Goal: Task Accomplishment & Management: Complete application form

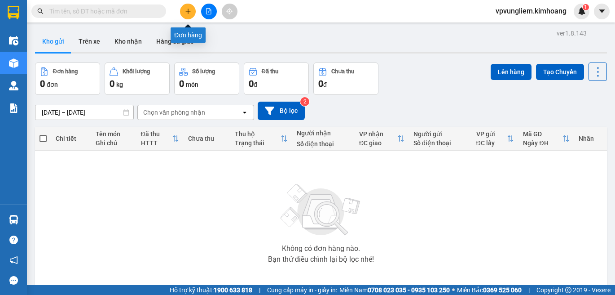
click at [188, 13] on icon "plus" at bounding box center [188, 11] width 0 height 5
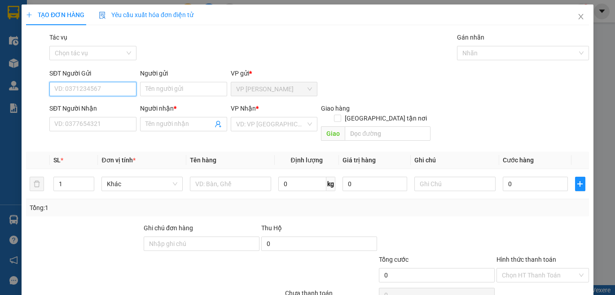
click at [103, 91] on input "SĐT Người Gửi" at bounding box center [92, 89] width 87 height 14
click at [73, 109] on div "0327488902 - HÀ" at bounding box center [91, 107] width 75 height 10
type input "0327488902"
type input "HÀ"
type input "0938120362"
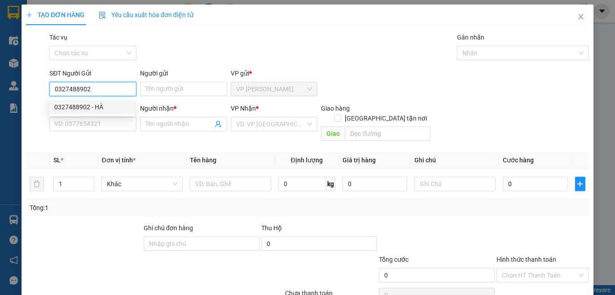
type input "Chị Hòa"
type input "Nhận BXMT, Không Bao Ướt"
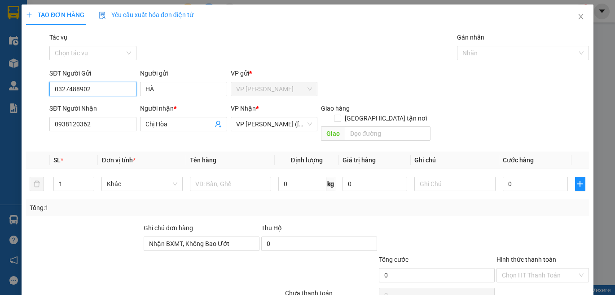
type input "40.000"
type input "0327488902"
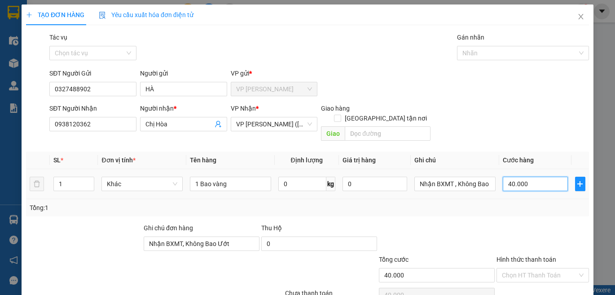
click at [507, 177] on input "40.000" at bounding box center [535, 184] width 65 height 14
type input "0"
click at [503, 177] on input "0" at bounding box center [535, 184] width 65 height 14
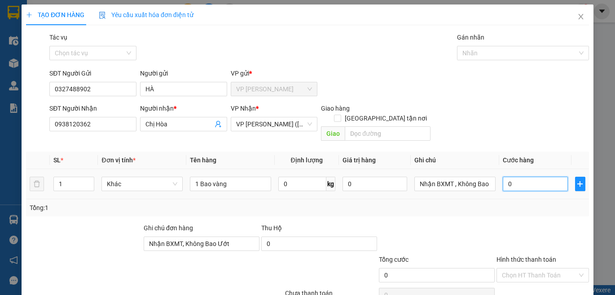
type input "60"
type input "60.000"
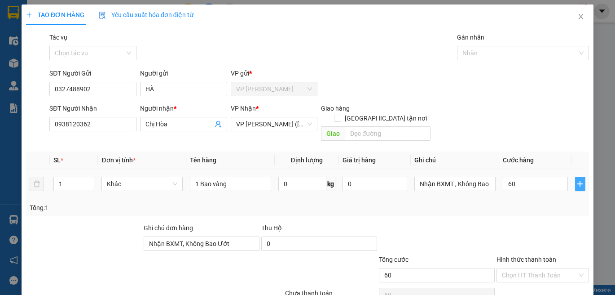
type input "60.000"
click at [577, 180] on icon "plus" at bounding box center [580, 183] width 7 height 7
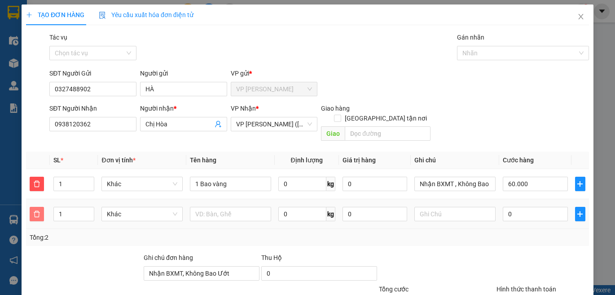
click at [36, 210] on icon "delete" at bounding box center [36, 213] width 7 height 7
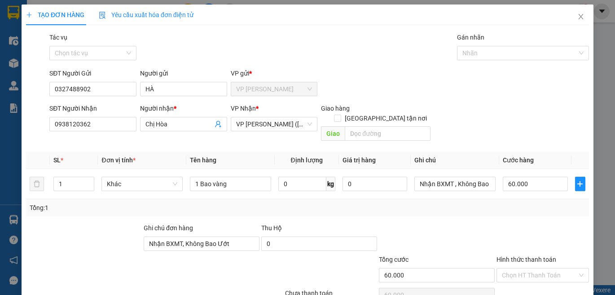
scroll to position [38, 0]
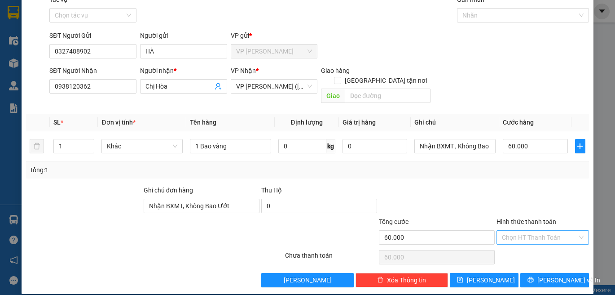
click at [532, 230] on input "Hình thức thanh toán" at bounding box center [539, 236] width 75 height 13
click at [532, 245] on div "Tại văn phòng" at bounding box center [537, 245] width 80 height 10
type input "0"
click at [569, 273] on button "Lưu và In" at bounding box center [555, 280] width 69 height 14
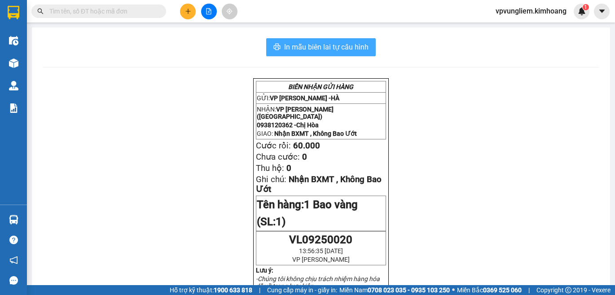
click at [343, 45] on span "In mẫu biên lai tự cấu hình" at bounding box center [326, 46] width 84 height 11
